Goal: Task Accomplishment & Management: Manage account settings

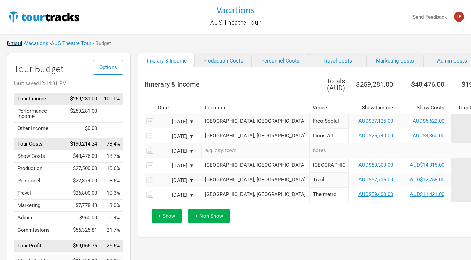
click at [15, 44] on link "Artists" at bounding box center [14, 43] width 15 height 6
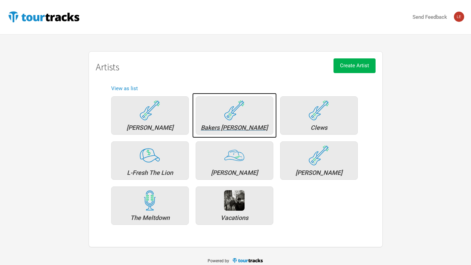
click at [247, 126] on div "Bakers [PERSON_NAME]" at bounding box center [234, 128] width 70 height 6
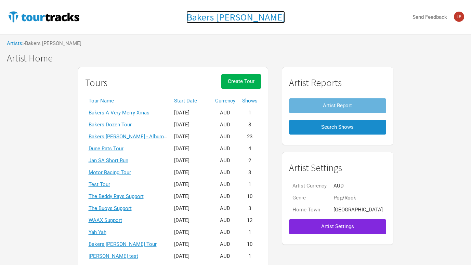
click at [245, 15] on h1 "Bakers [PERSON_NAME]" at bounding box center [235, 17] width 98 height 12
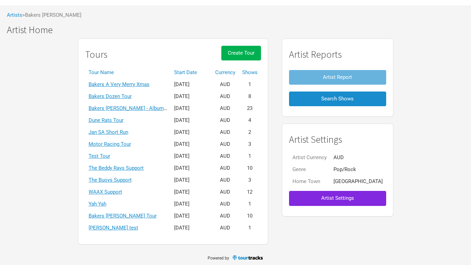
scroll to position [30, 0]
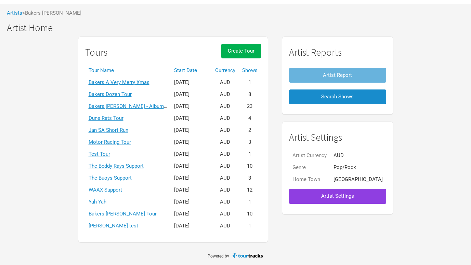
click at [343, 195] on span "Artist Settings" at bounding box center [337, 196] width 33 height 6
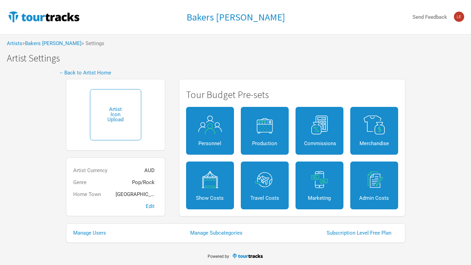
scroll to position [0, 0]
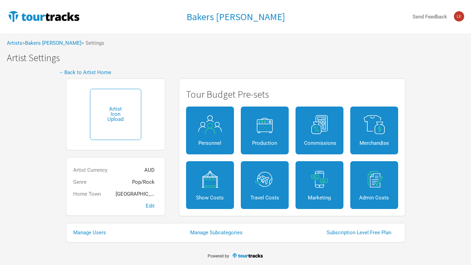
click at [118, 116] on input "file" at bounding box center [115, 114] width 51 height 51
type input "C:\fakepath\die cut logo.jpg"
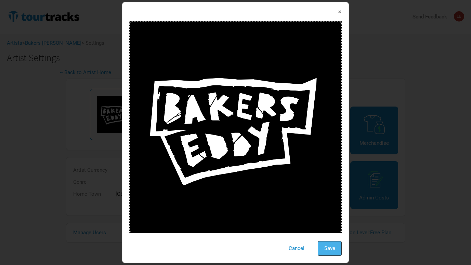
click at [333, 251] on button "Save" at bounding box center [330, 248] width 24 height 15
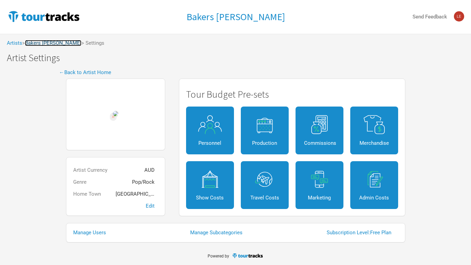
click at [42, 44] on link "Bakers [PERSON_NAME]" at bounding box center [53, 43] width 56 height 6
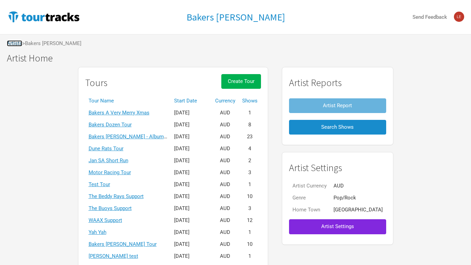
click at [18, 41] on link "Artists" at bounding box center [14, 43] width 15 height 6
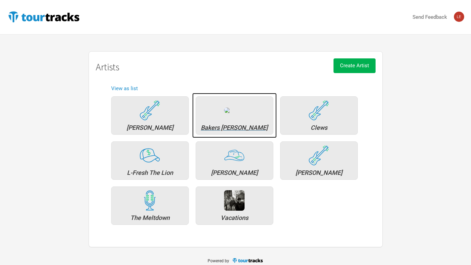
click at [245, 126] on div "Bakers [PERSON_NAME]" at bounding box center [234, 128] width 70 height 6
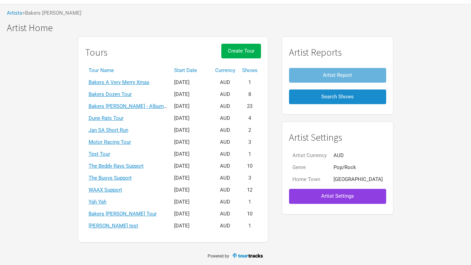
click at [321, 195] on span "Artist Settings" at bounding box center [337, 196] width 33 height 6
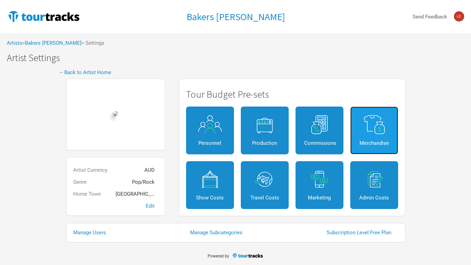
click at [372, 136] on link "Merchandise" at bounding box center [374, 131] width 48 height 48
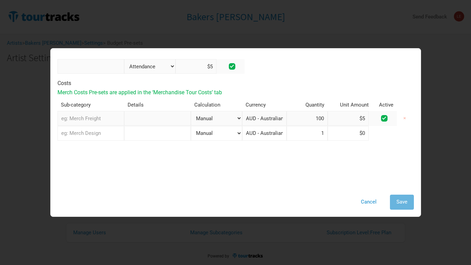
scroll to position [56, 0]
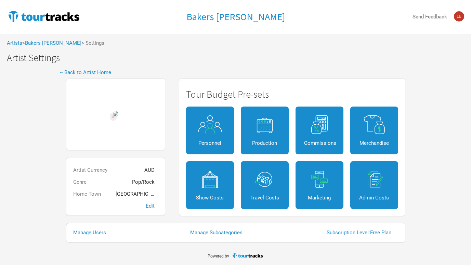
click at [118, 112] on input "file" at bounding box center [115, 114] width 5 height 6
type input "C:\fakepath\3_hearts_(1) 2.png"
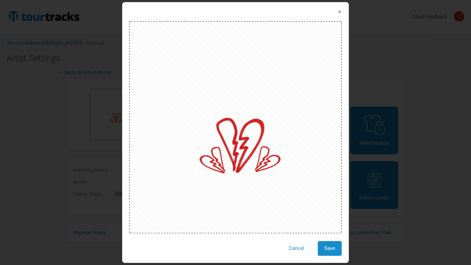
drag, startPoint x: 248, startPoint y: 155, endPoint x: 225, endPoint y: 131, distance: 32.9
click at [225, 131] on div at bounding box center [235, 127] width 212 height 212
drag, startPoint x: 195, startPoint y: 112, endPoint x: 241, endPoint y: 70, distance: 62.0
click at [241, 70] on div at bounding box center [235, 127] width 212 height 212
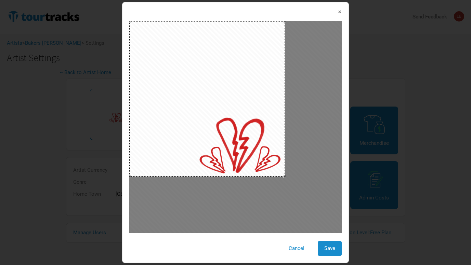
drag, startPoint x: 340, startPoint y: 232, endPoint x: 283, endPoint y: 179, distance: 78.1
click at [283, 179] on div at bounding box center [235, 127] width 212 height 212
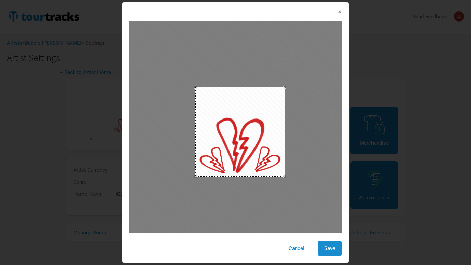
drag, startPoint x: 129, startPoint y: 21, endPoint x: 195, endPoint y: 131, distance: 127.4
click at [195, 131] on div at bounding box center [240, 132] width 90 height 90
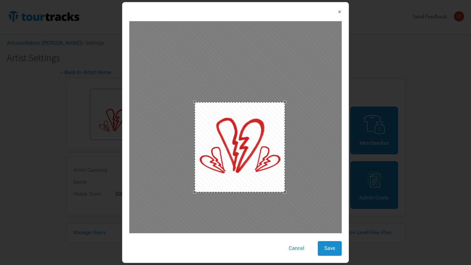
drag, startPoint x: 244, startPoint y: 131, endPoint x: 244, endPoint y: 146, distance: 15.7
click at [244, 146] on div at bounding box center [240, 147] width 90 height 90
click at [258, 192] on div at bounding box center [239, 147] width 90 height 90
click at [329, 248] on span "Save" at bounding box center [329, 248] width 11 height 6
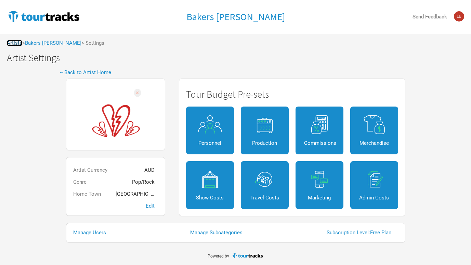
click at [14, 43] on link "Artists" at bounding box center [14, 43] width 15 height 6
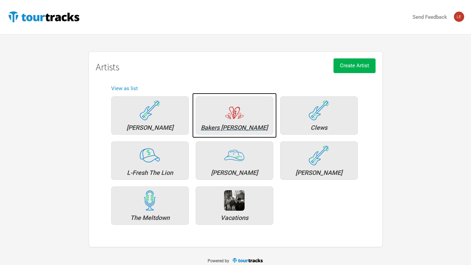
click at [235, 127] on div "Bakers [PERSON_NAME]" at bounding box center [234, 128] width 70 height 6
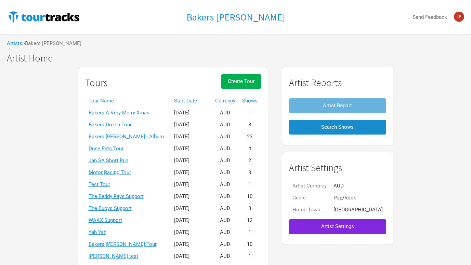
scroll to position [30, 0]
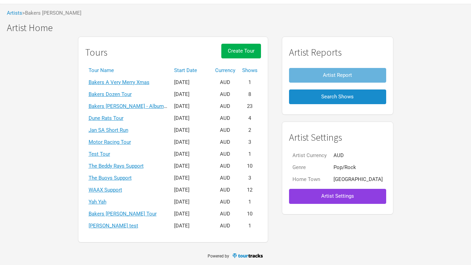
click at [338, 200] on button "Artist Settings" at bounding box center [337, 196] width 97 height 15
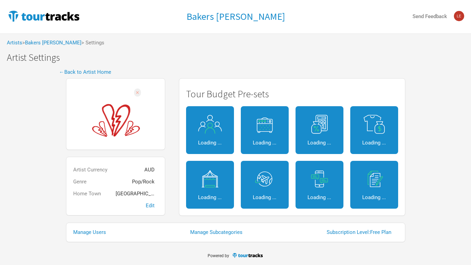
scroll to position [0, 0]
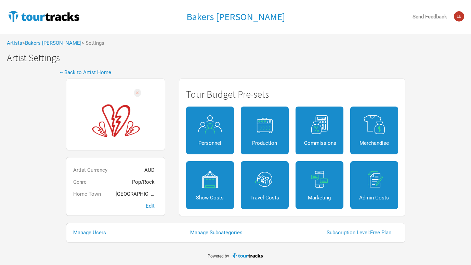
click at [107, 110] on input "file" at bounding box center [116, 114] width 54 height 55
click at [16, 44] on link "Artists" at bounding box center [14, 43] width 15 height 6
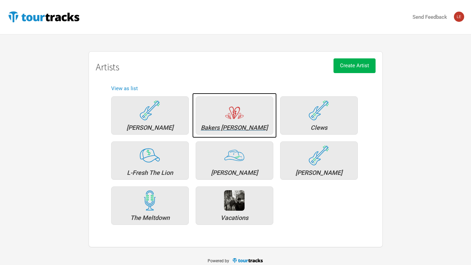
click at [230, 119] on img at bounding box center [234, 110] width 21 height 21
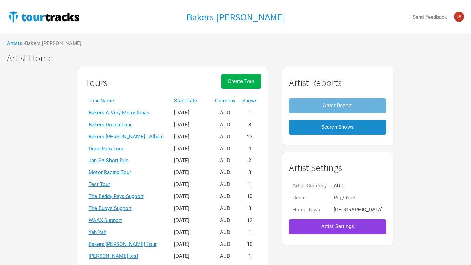
click at [327, 230] on button "Artist Settings" at bounding box center [337, 226] width 97 height 15
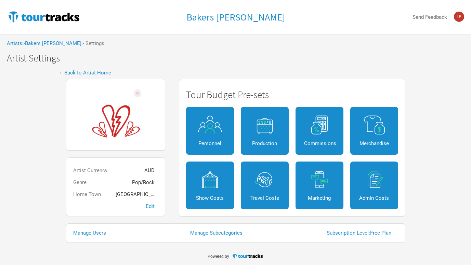
click at [117, 104] on input "file" at bounding box center [116, 115] width 54 height 55
type input "C:\fakepath\3_hearts_(1) 2.png"
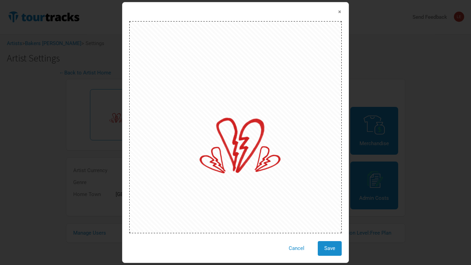
drag, startPoint x: 339, startPoint y: 232, endPoint x: 195, endPoint y: 101, distance: 194.8
click at [195, 101] on div at bounding box center [235, 127] width 212 height 212
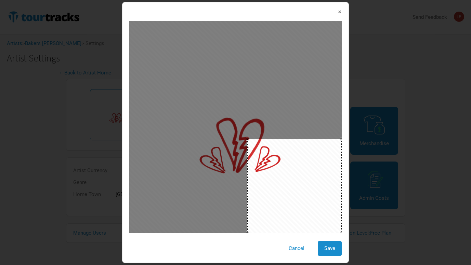
drag, startPoint x: 129, startPoint y: 21, endPoint x: 250, endPoint y: 125, distance: 159.5
click at [250, 125] on div at bounding box center [235, 127] width 212 height 212
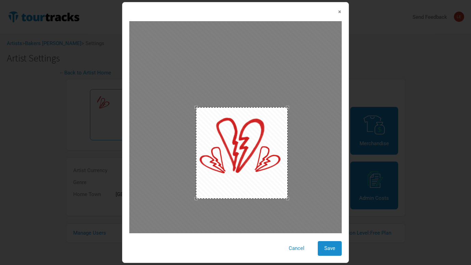
drag, startPoint x: 296, startPoint y: 181, endPoint x: 242, endPoint y: 146, distance: 64.1
click at [242, 146] on div at bounding box center [242, 153] width 92 height 92
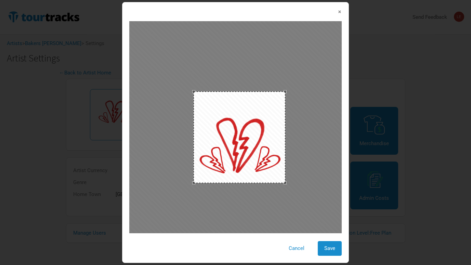
drag, startPoint x: 241, startPoint y: 150, endPoint x: 239, endPoint y: 134, distance: 16.2
click at [239, 134] on div at bounding box center [239, 138] width 92 height 92
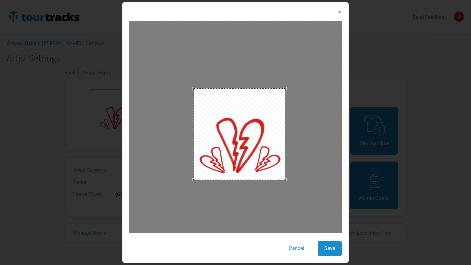
click at [240, 131] on div at bounding box center [239, 135] width 92 height 92
click at [324, 246] on span "Save" at bounding box center [329, 248] width 11 height 6
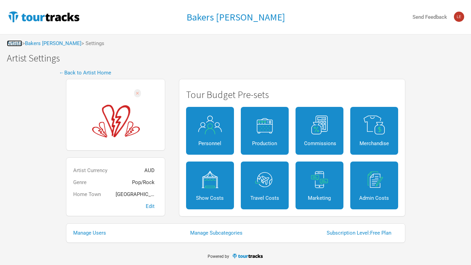
click at [10, 43] on link "Artists" at bounding box center [14, 43] width 15 height 6
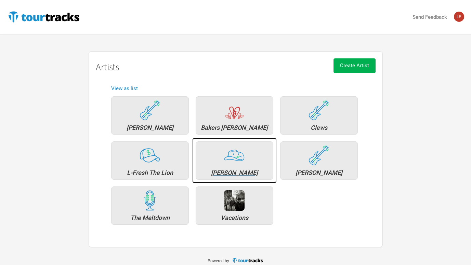
click at [241, 175] on div "[PERSON_NAME]" at bounding box center [234, 173] width 70 height 6
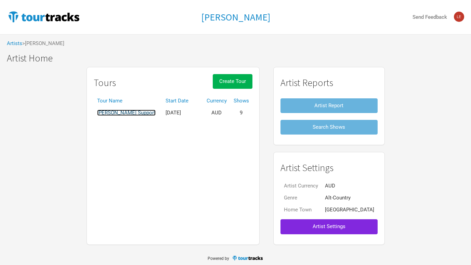
click at [139, 113] on link "[PERSON_NAME] Support" at bounding box center [126, 113] width 58 height 6
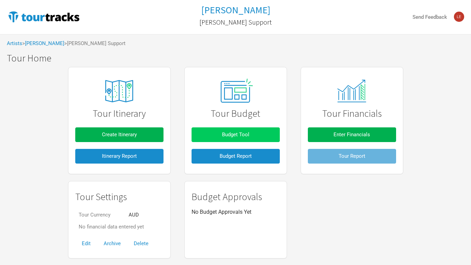
click at [247, 135] on span "Budget Tool" at bounding box center [235, 135] width 27 height 6
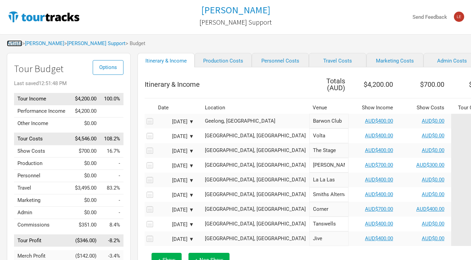
click at [15, 45] on link "Artists" at bounding box center [14, 43] width 15 height 6
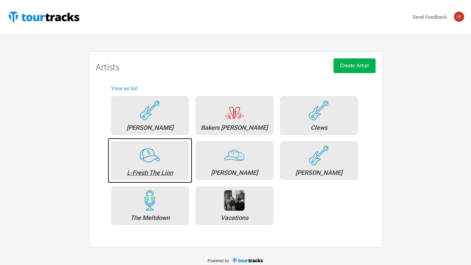
click at [151, 172] on div "L-Fresh The Lion" at bounding box center [150, 173] width 70 height 6
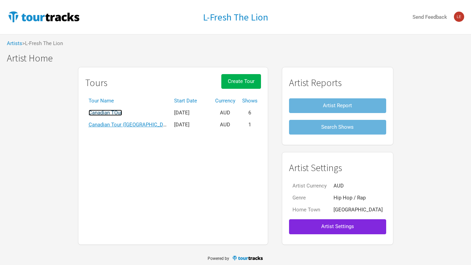
click at [122, 110] on link "Canadian TOur" at bounding box center [106, 113] width 34 height 6
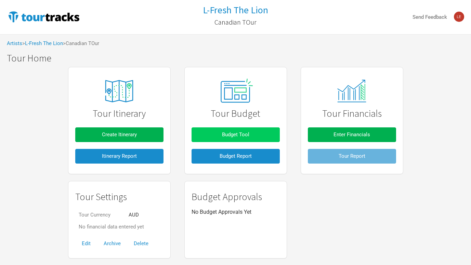
click at [224, 130] on button "Budget Tool" at bounding box center [235, 135] width 88 height 15
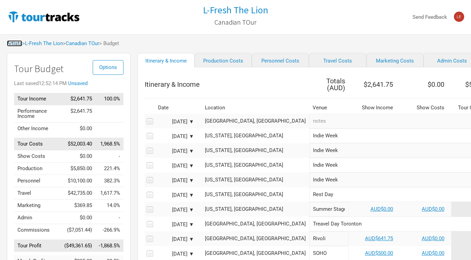
click at [13, 44] on link "Artists" at bounding box center [14, 43] width 15 height 6
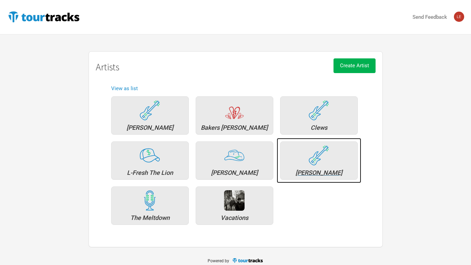
click at [318, 161] on img at bounding box center [318, 155] width 21 height 21
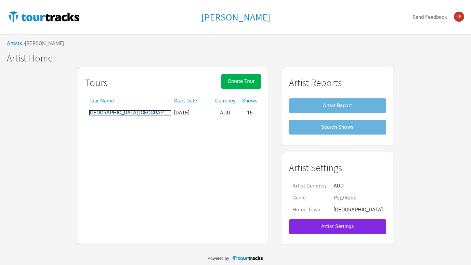
click at [125, 113] on link "[GEOGRAPHIC_DATA] [GEOGRAPHIC_DATA]" at bounding box center [139, 113] width 100 height 6
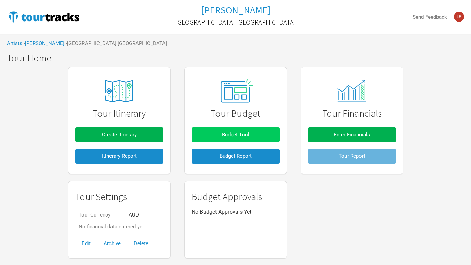
click at [226, 134] on span "Budget Tool" at bounding box center [235, 135] width 27 height 6
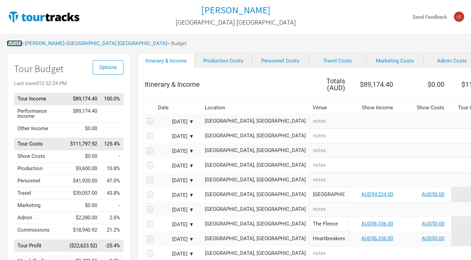
click at [19, 42] on link "Artists" at bounding box center [14, 43] width 15 height 6
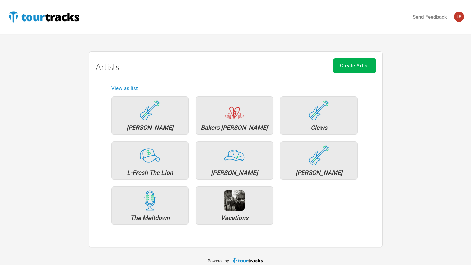
click at [196, 38] on div at bounding box center [235, 41] width 471 height 14
click at [189, 1] on div "Send Feedback" at bounding box center [235, 17] width 471 height 34
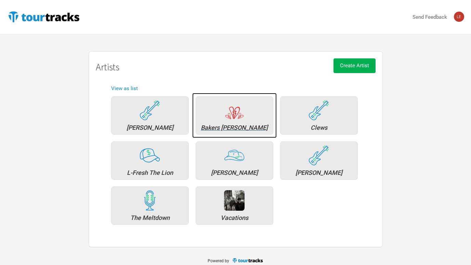
click at [235, 122] on div "Bakers [PERSON_NAME]" at bounding box center [235, 115] width 78 height 38
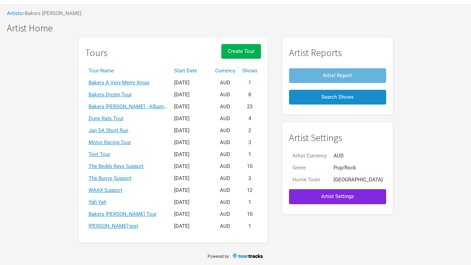
scroll to position [30, 0]
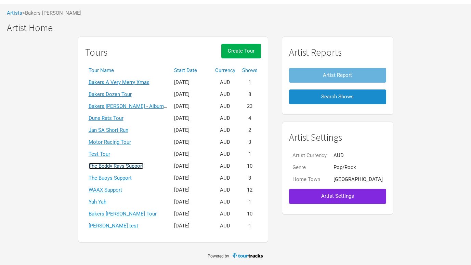
click at [144, 167] on link "The Beddy Rays Support" at bounding box center [116, 166] width 55 height 6
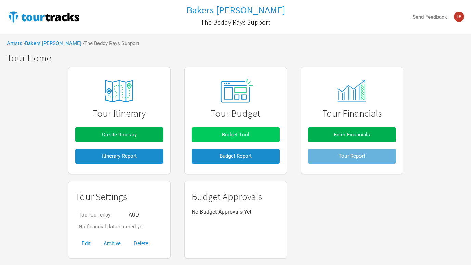
click at [236, 135] on span "Budget Tool" at bounding box center [235, 135] width 27 height 6
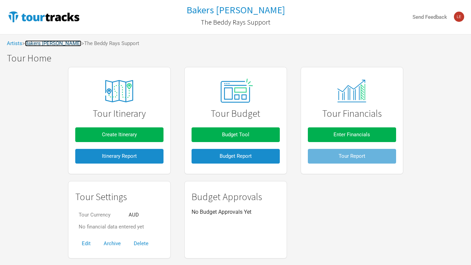
click at [44, 42] on link "Bakers [PERSON_NAME]" at bounding box center [53, 43] width 56 height 6
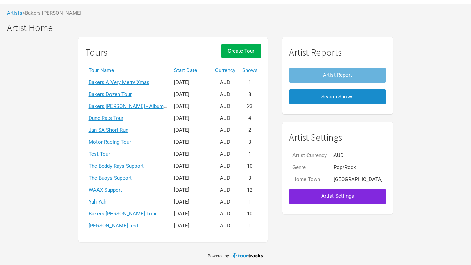
scroll to position [30, 0]
click at [134, 214] on link "Bakers [PERSON_NAME] Tour" at bounding box center [123, 214] width 68 height 6
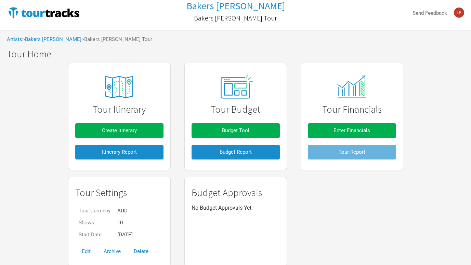
scroll to position [28, 0]
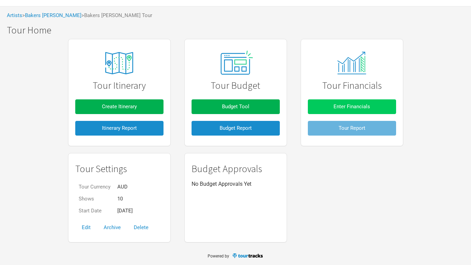
click at [366, 111] on button "Enter Financials" at bounding box center [352, 106] width 88 height 15
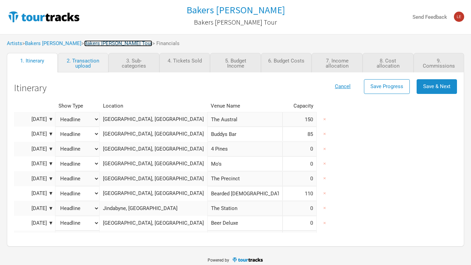
click at [84, 43] on link "Bakers [PERSON_NAME] Tour" at bounding box center [118, 43] width 68 height 6
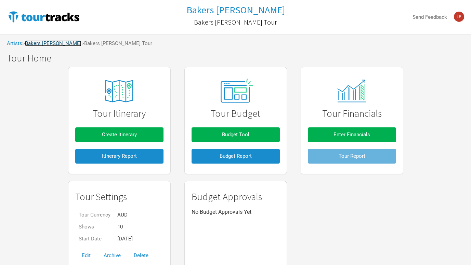
click at [44, 45] on link "Bakers [PERSON_NAME]" at bounding box center [53, 43] width 56 height 6
